Goal: Task Accomplishment & Management: Use online tool/utility

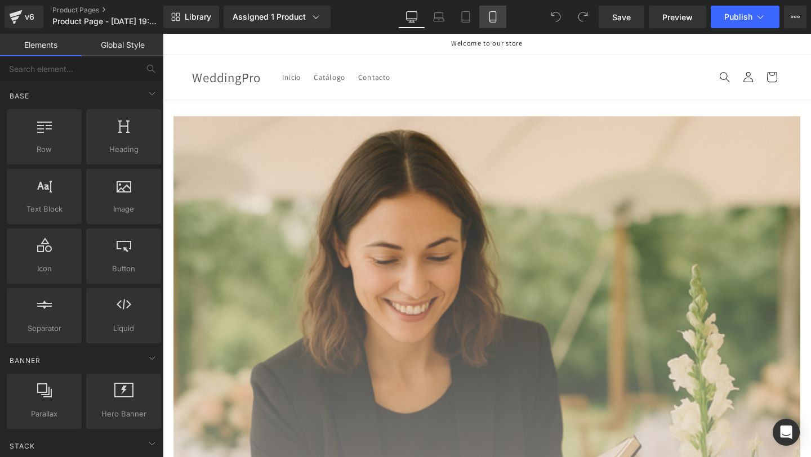
click at [495, 16] on icon at bounding box center [492, 16] width 11 height 11
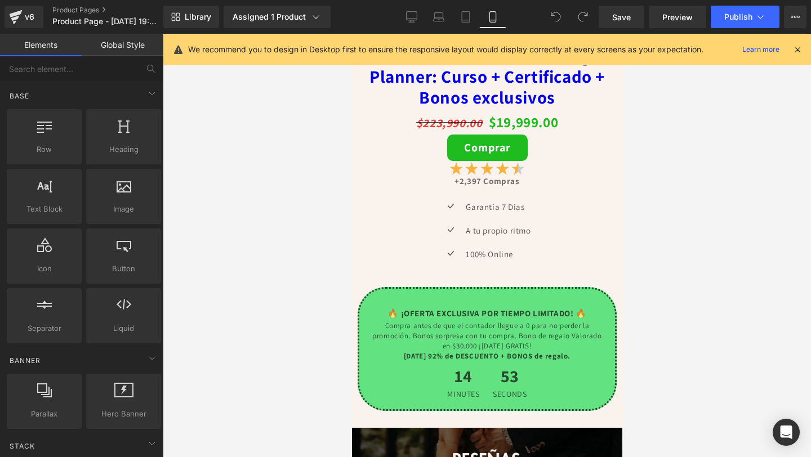
scroll to position [4323, 0]
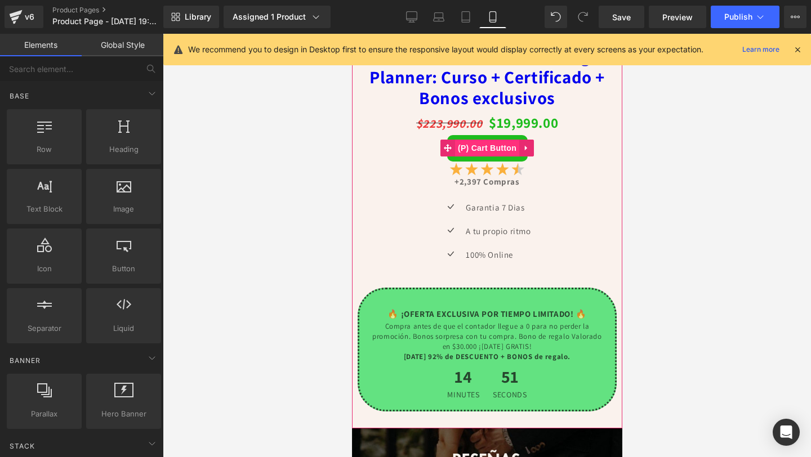
click at [492, 144] on span "(P) Cart Button" at bounding box center [487, 148] width 64 height 17
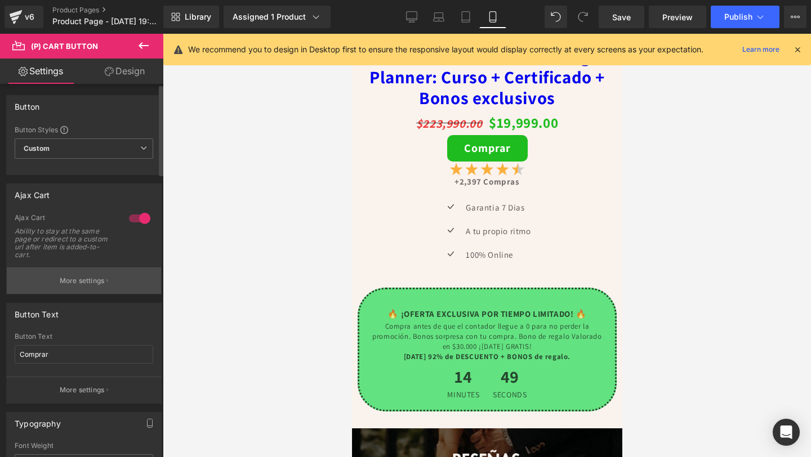
click at [50, 279] on button "More settings" at bounding box center [84, 281] width 154 height 26
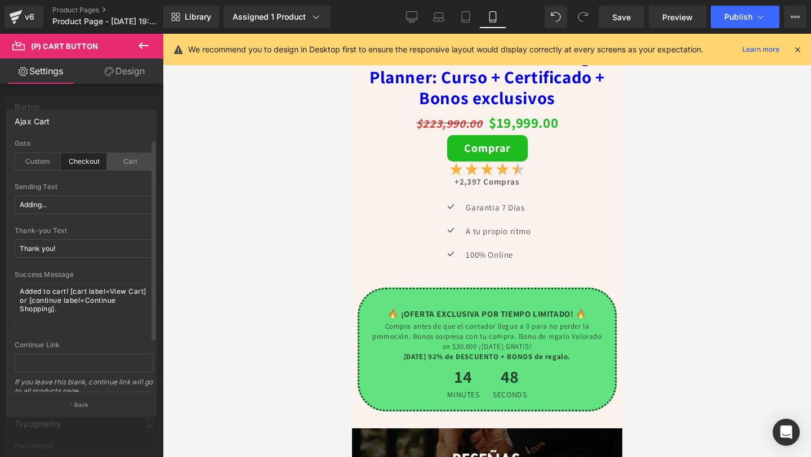
click at [114, 162] on div "Cart" at bounding box center [130, 161] width 46 height 17
click at [141, 48] on icon at bounding box center [144, 46] width 14 height 14
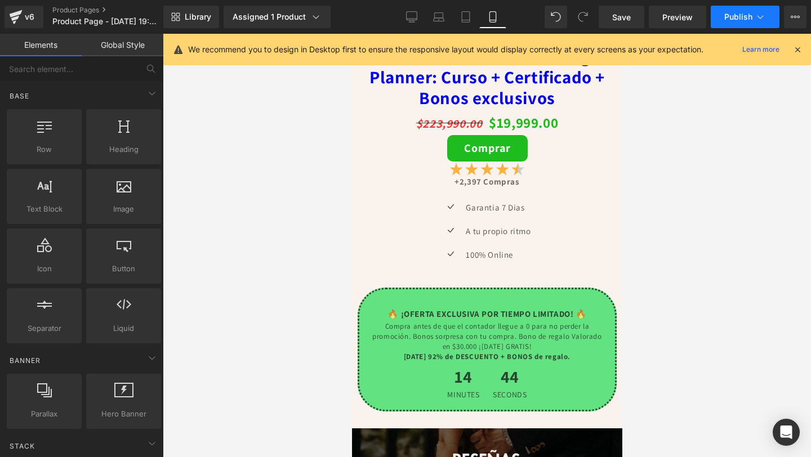
click at [728, 15] on span "Publish" at bounding box center [738, 16] width 28 height 9
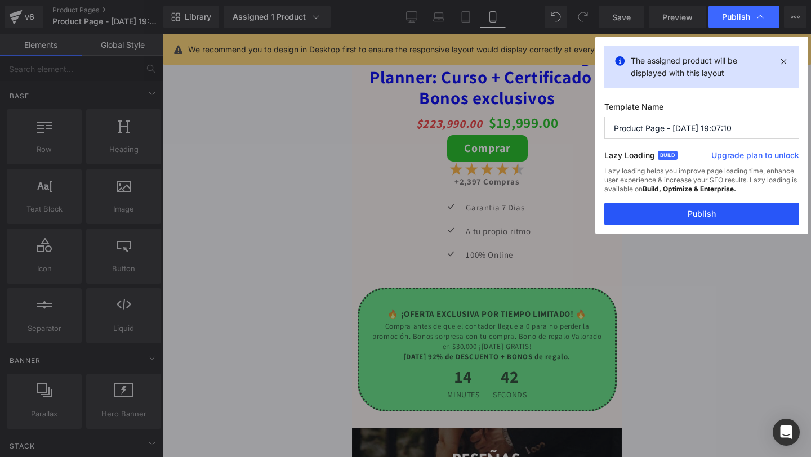
click at [665, 208] on button "Publish" at bounding box center [701, 214] width 195 height 23
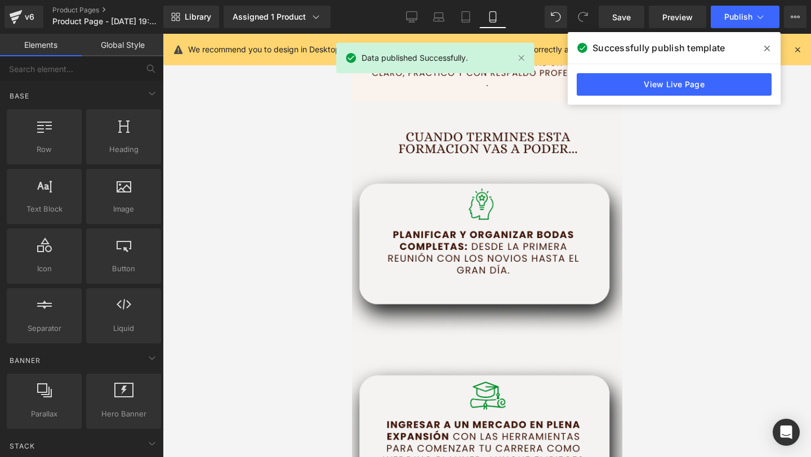
scroll to position [1257, 0]
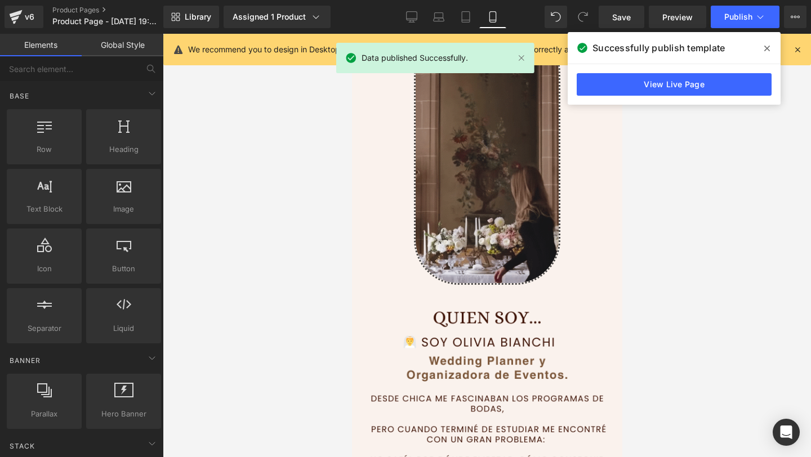
click at [769, 47] on icon at bounding box center [767, 48] width 6 height 9
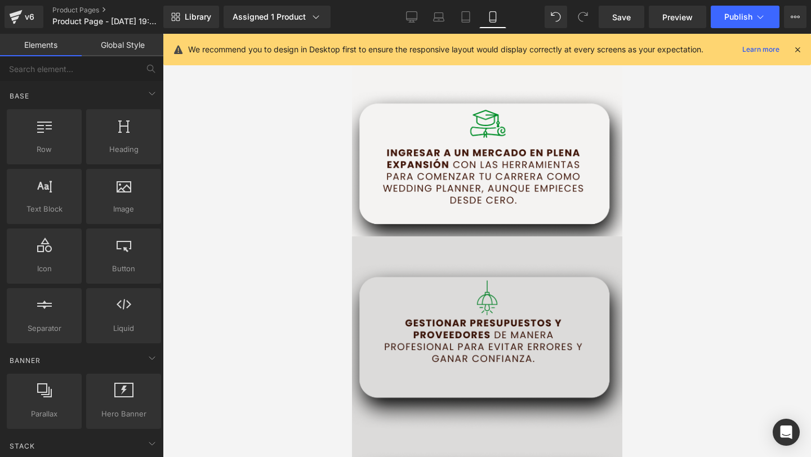
scroll to position [2359, 0]
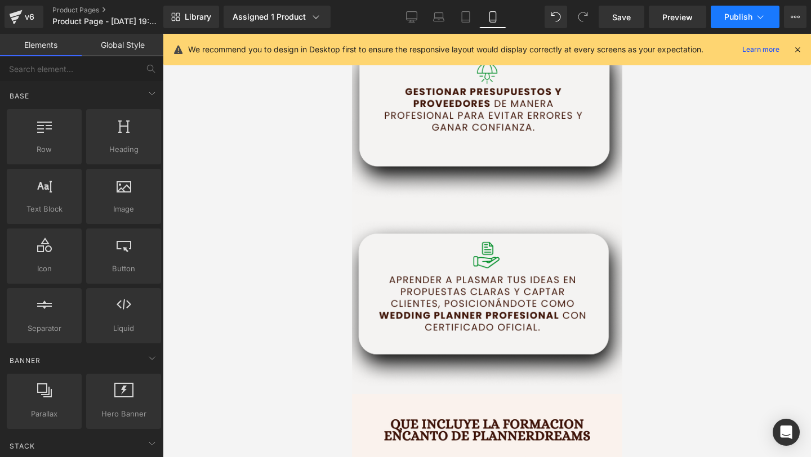
click at [732, 19] on span "Publish" at bounding box center [738, 16] width 28 height 9
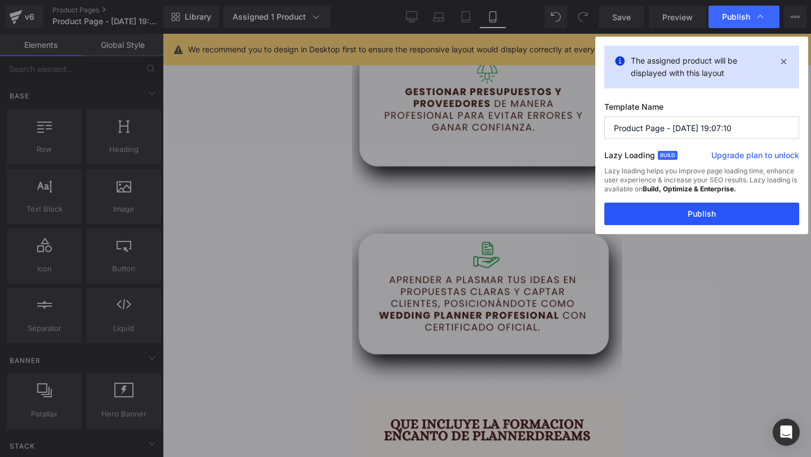
click at [693, 208] on button "Publish" at bounding box center [701, 214] width 195 height 23
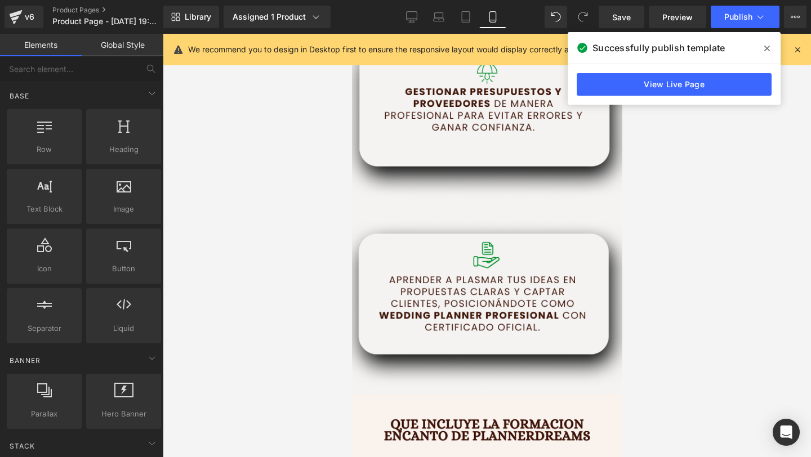
click at [771, 47] on span at bounding box center [767, 48] width 18 height 18
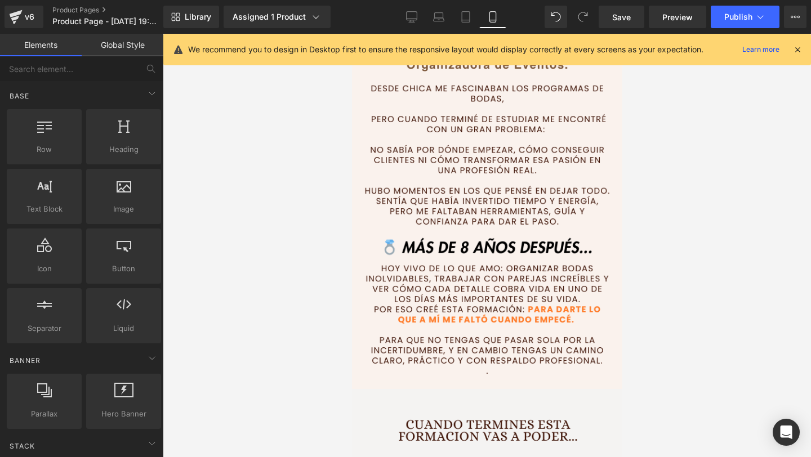
scroll to position [839, 0]
